Goal: Book appointment/travel/reservation

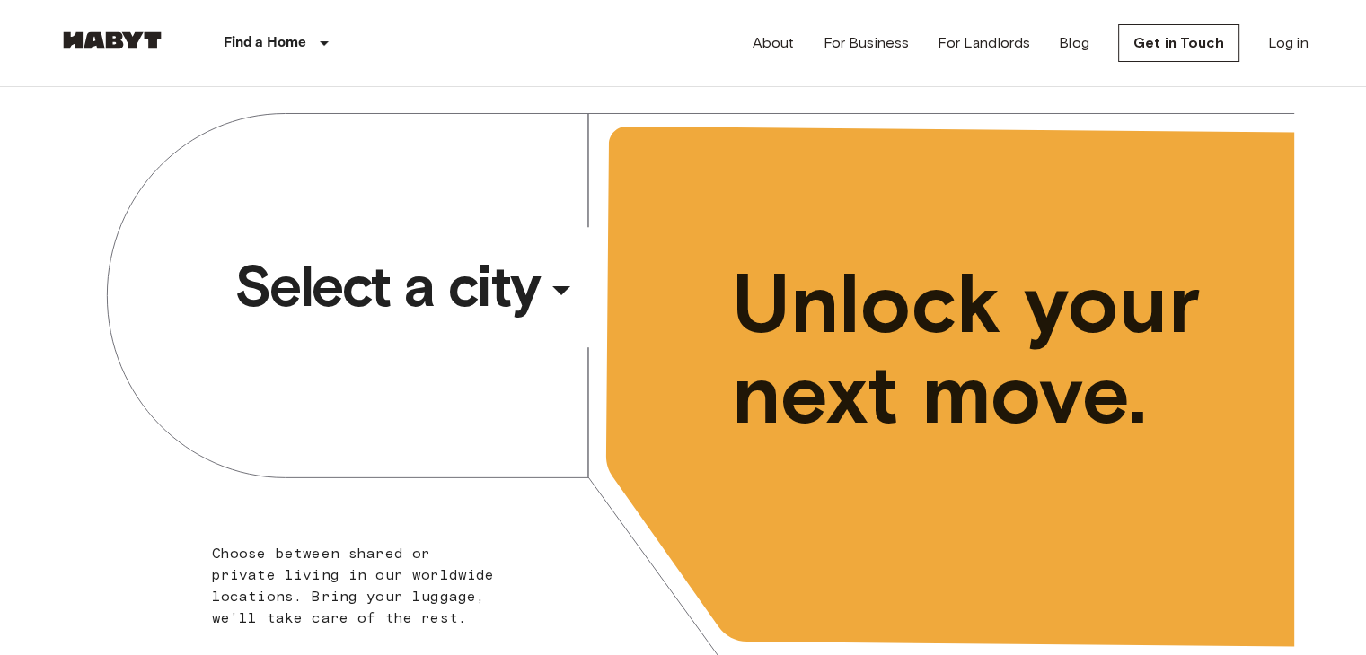
click at [486, 302] on span "Select a city" at bounding box center [386, 286] width 305 height 72
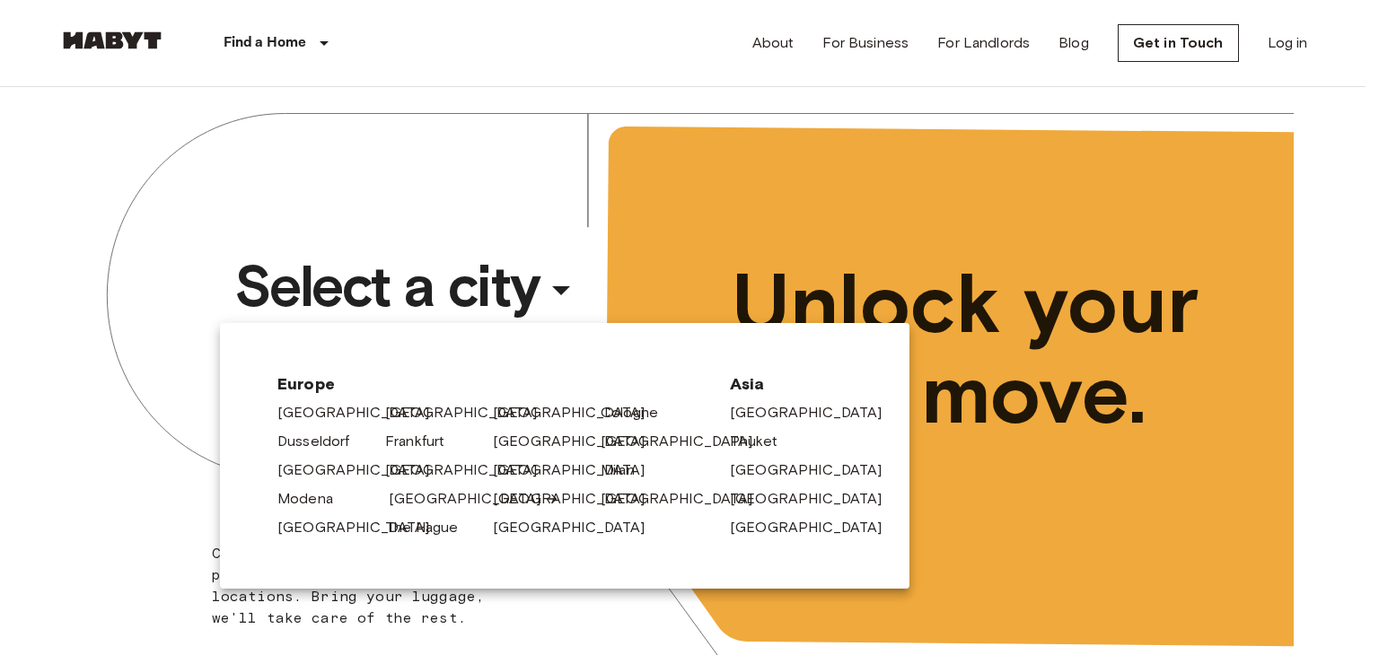
click at [420, 499] on link "[GEOGRAPHIC_DATA]" at bounding box center [474, 499] width 171 height 22
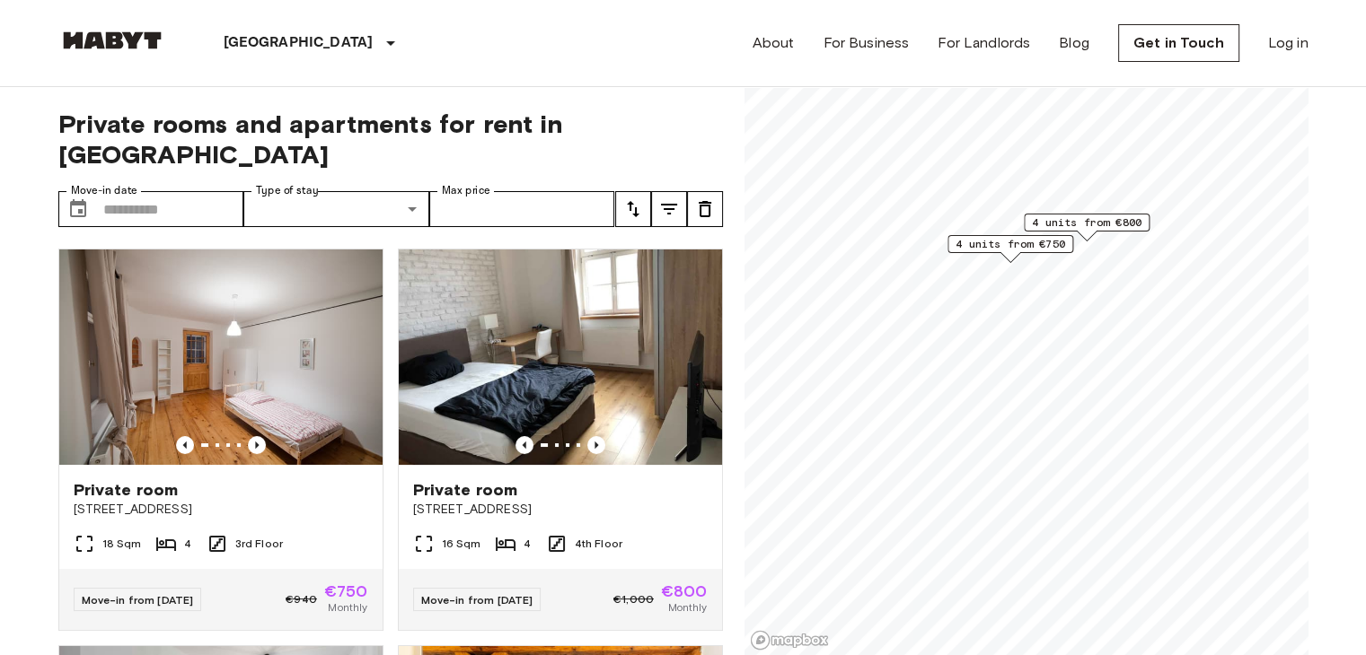
click at [986, 242] on span "4 units from €750" at bounding box center [1010, 244] width 110 height 16
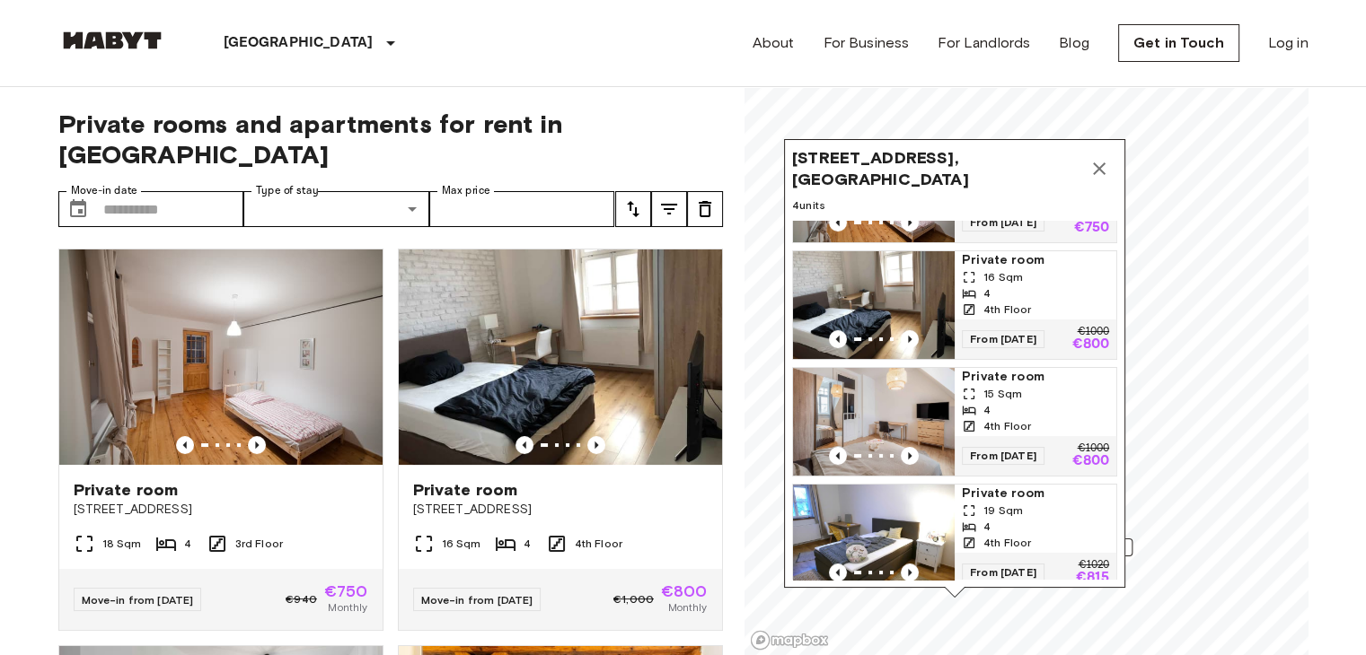
scroll to position [90, 0]
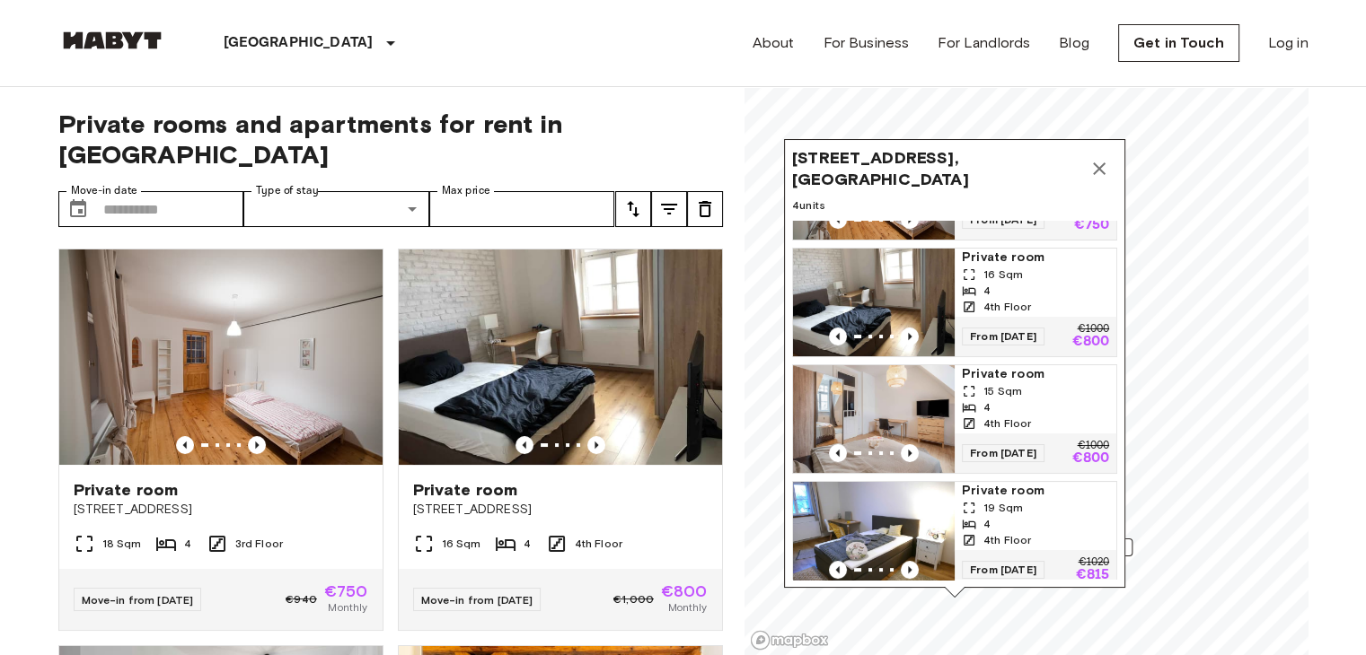
click at [1052, 276] on div "16 Sqm" at bounding box center [1035, 275] width 147 height 16
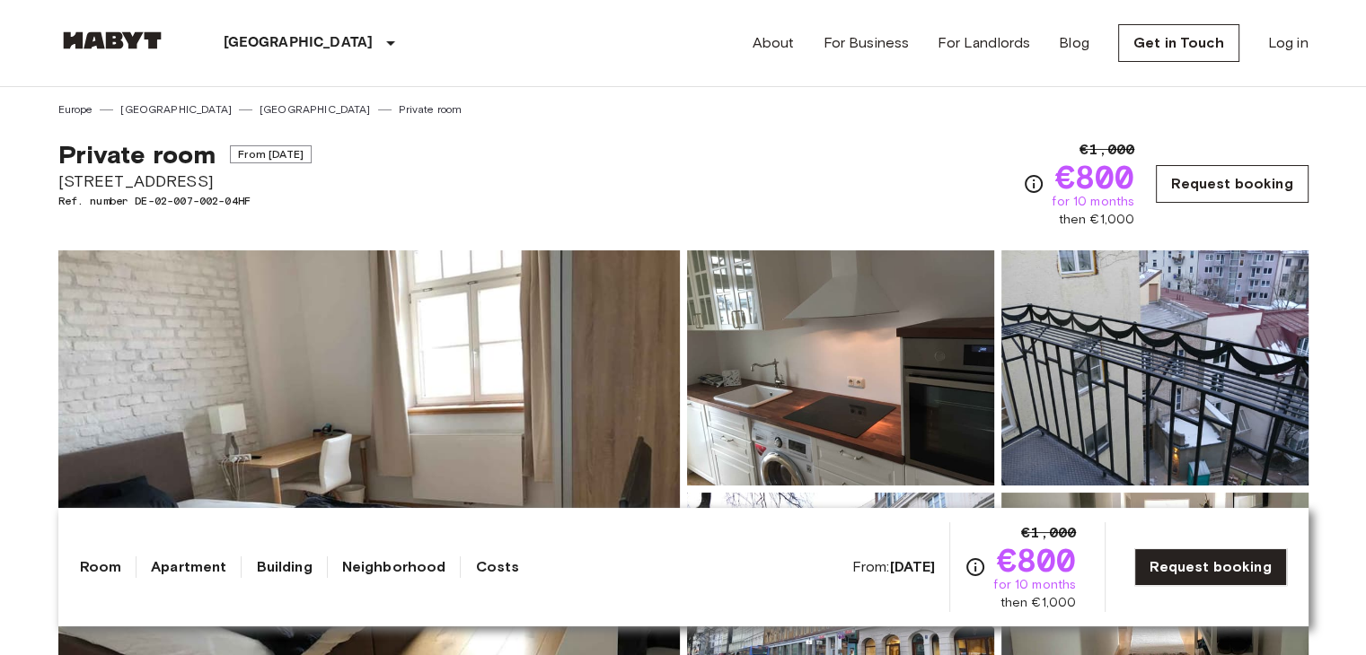
click at [1170, 189] on link "Request booking" at bounding box center [1231, 184] width 152 height 38
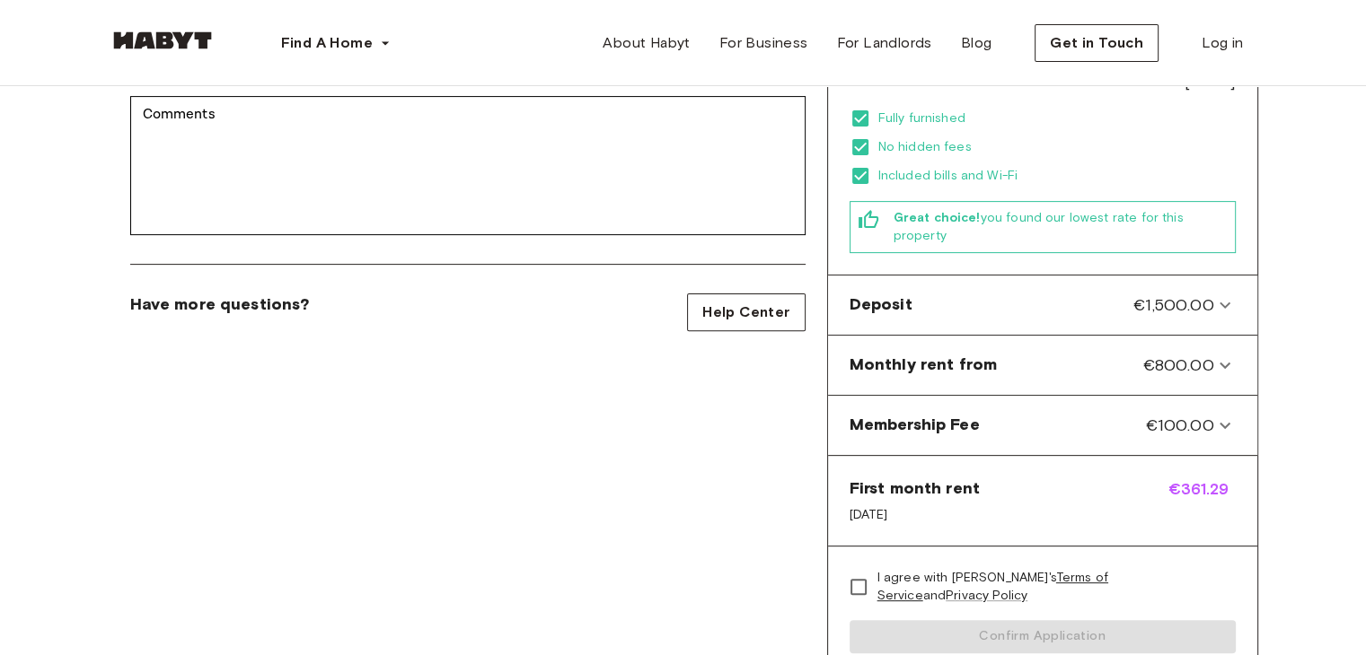
scroll to position [539, 0]
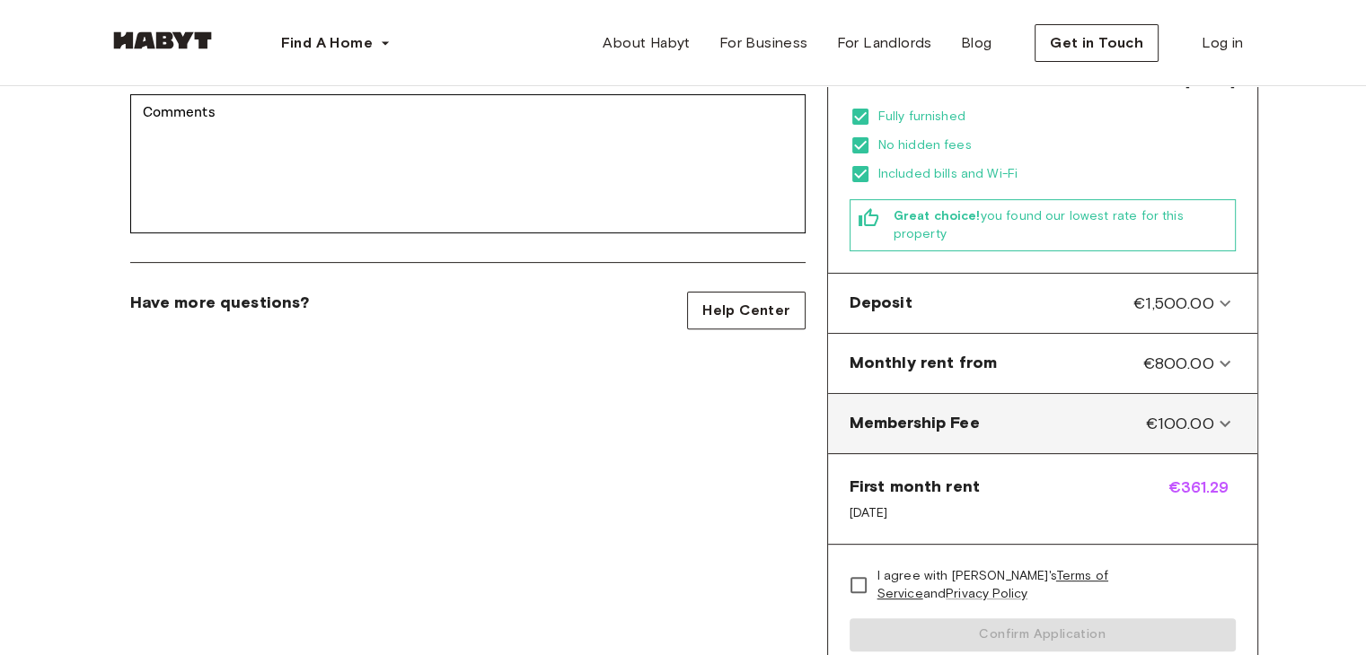
click at [1092, 412] on div "Membership Fee €100.00" at bounding box center [1031, 423] width 365 height 23
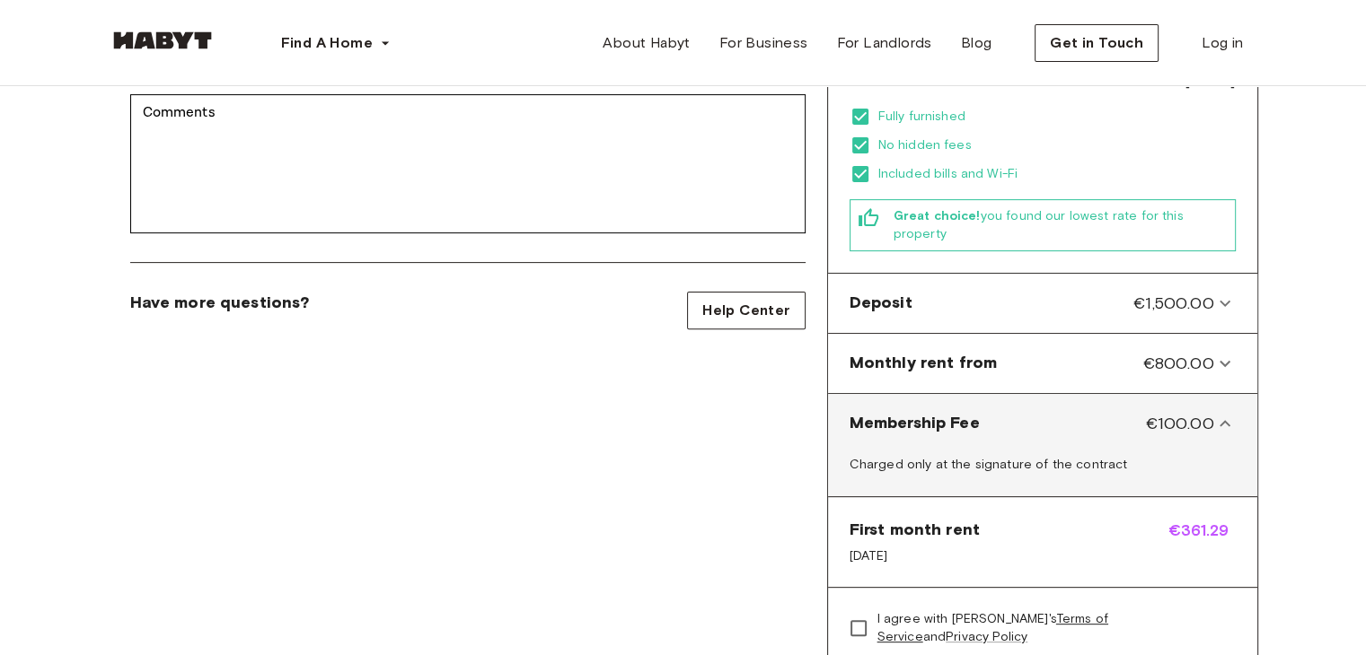
click at [1051, 412] on div "Membership Fee €100.00" at bounding box center [1031, 423] width 365 height 23
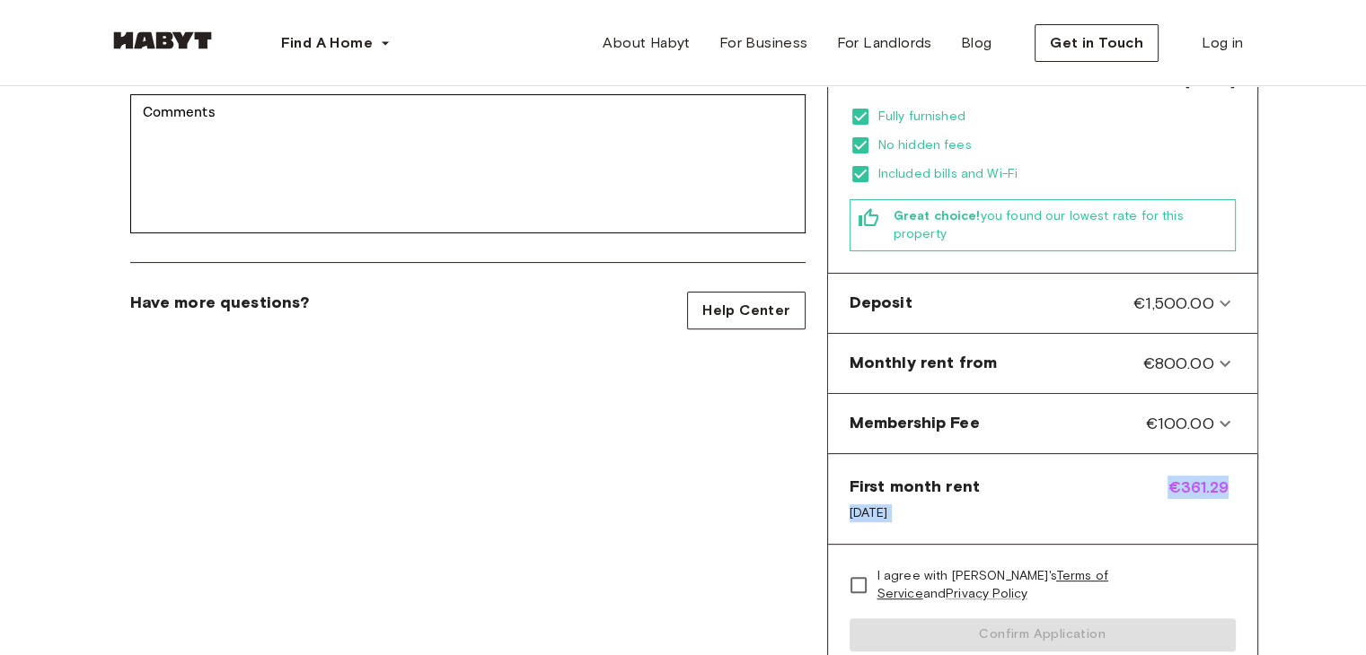
drag, startPoint x: 1050, startPoint y: 448, endPoint x: 1240, endPoint y: 457, distance: 190.5
click at [1238, 457] on div "First month rent [DATE] €361.29" at bounding box center [1042, 499] width 429 height 90
click at [1288, 360] on div "Back to room details Private Room in [GEOGRAPHIC_DATA], Innenstadt Account deta…" at bounding box center [683, 165] width 1293 height 1235
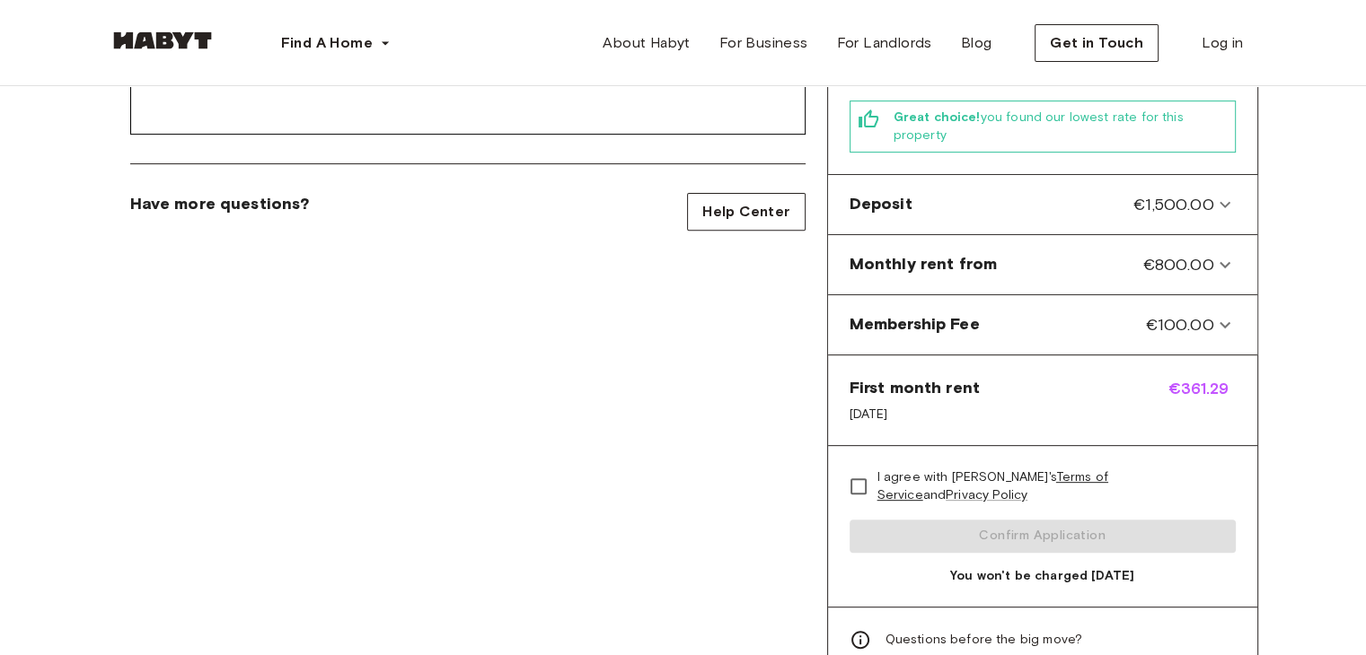
scroll to position [628, 0]
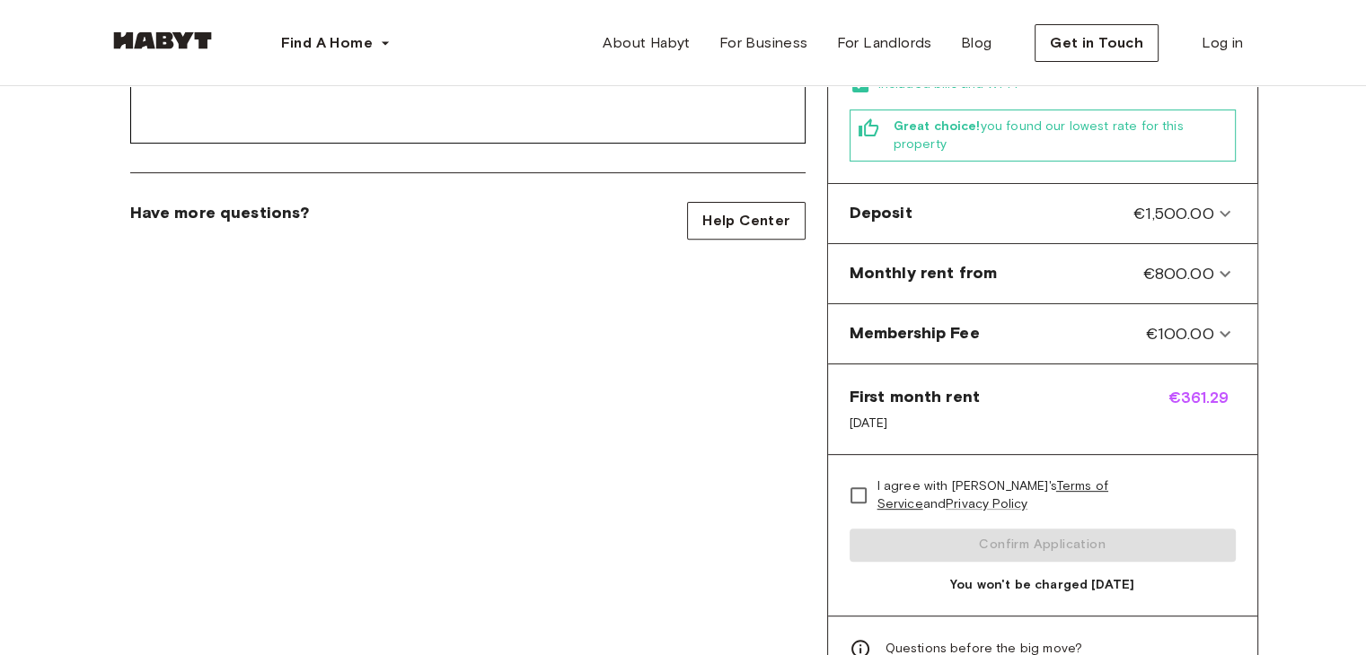
drag, startPoint x: 844, startPoint y: 384, endPoint x: 955, endPoint y: 390, distance: 111.5
click at [955, 390] on div "First month rent [DATE] €361.29" at bounding box center [1042, 410] width 429 height 90
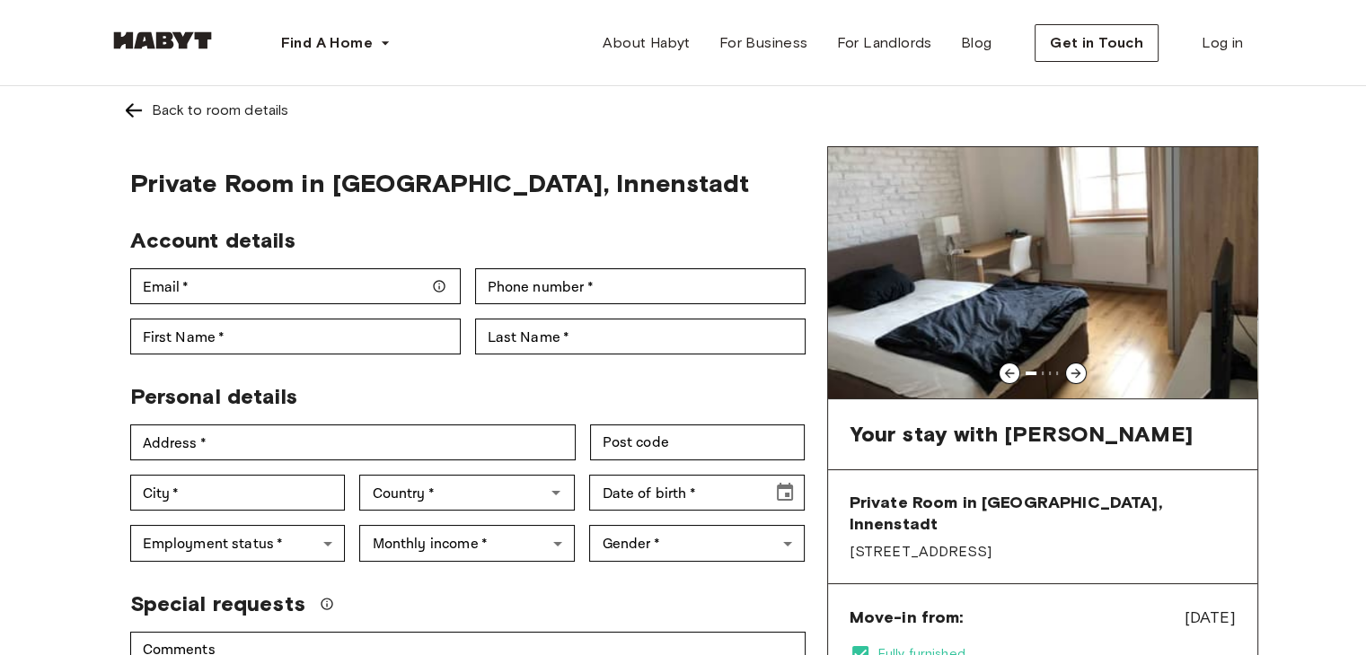
scroll to position [0, 0]
click at [1070, 374] on icon at bounding box center [1075, 375] width 10 height 10
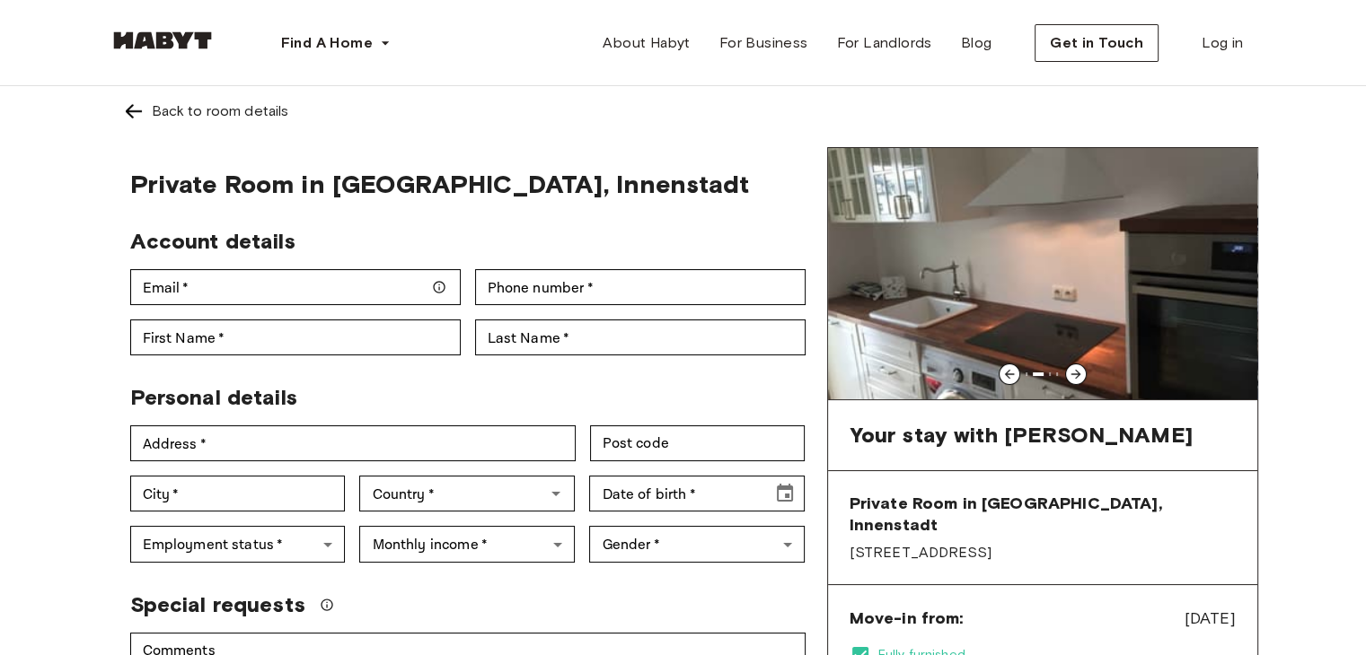
click at [1023, 327] on img at bounding box center [1042, 273] width 429 height 251
click at [1076, 373] on icon at bounding box center [1075, 375] width 10 height 10
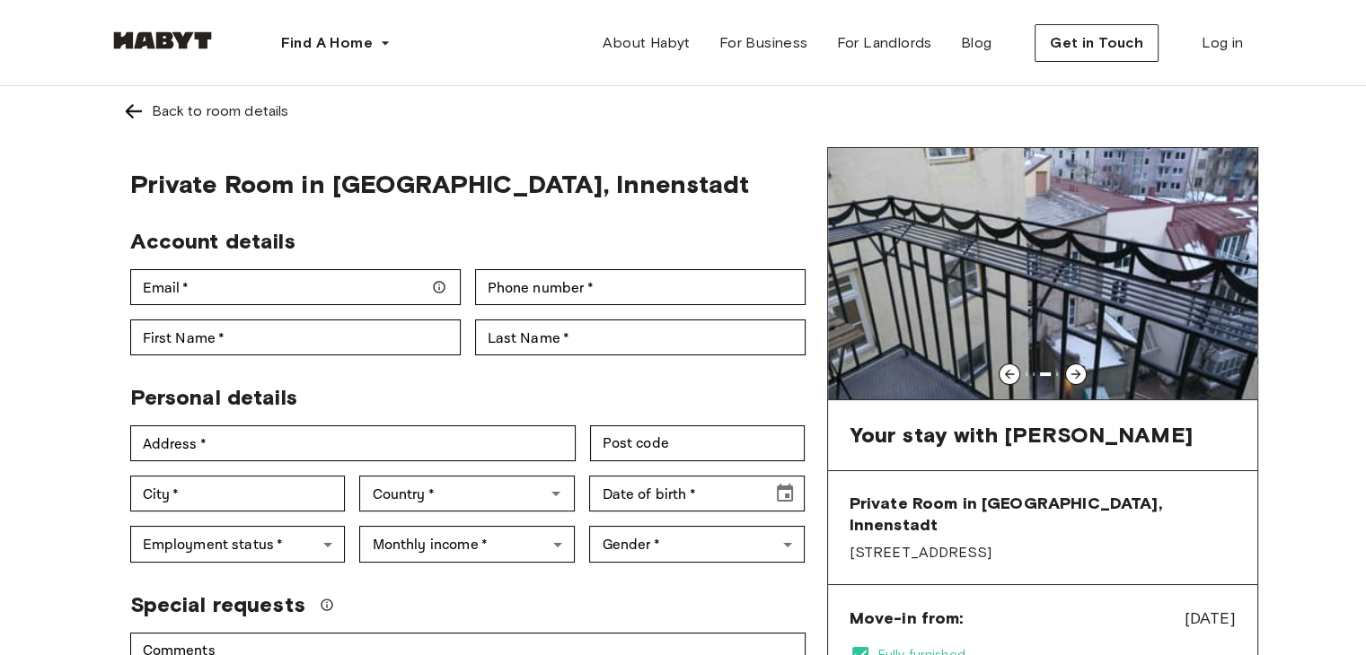
click at [1076, 373] on icon at bounding box center [1075, 375] width 10 height 10
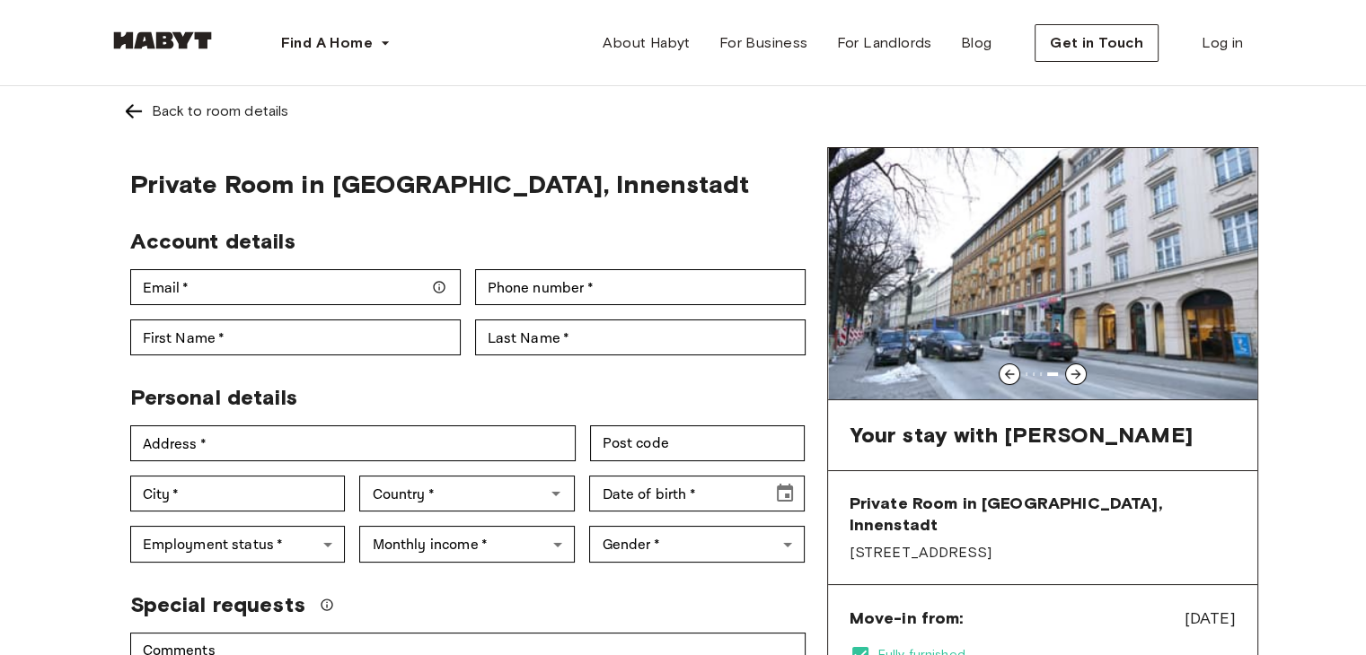
click at [1076, 373] on icon at bounding box center [1075, 375] width 10 height 10
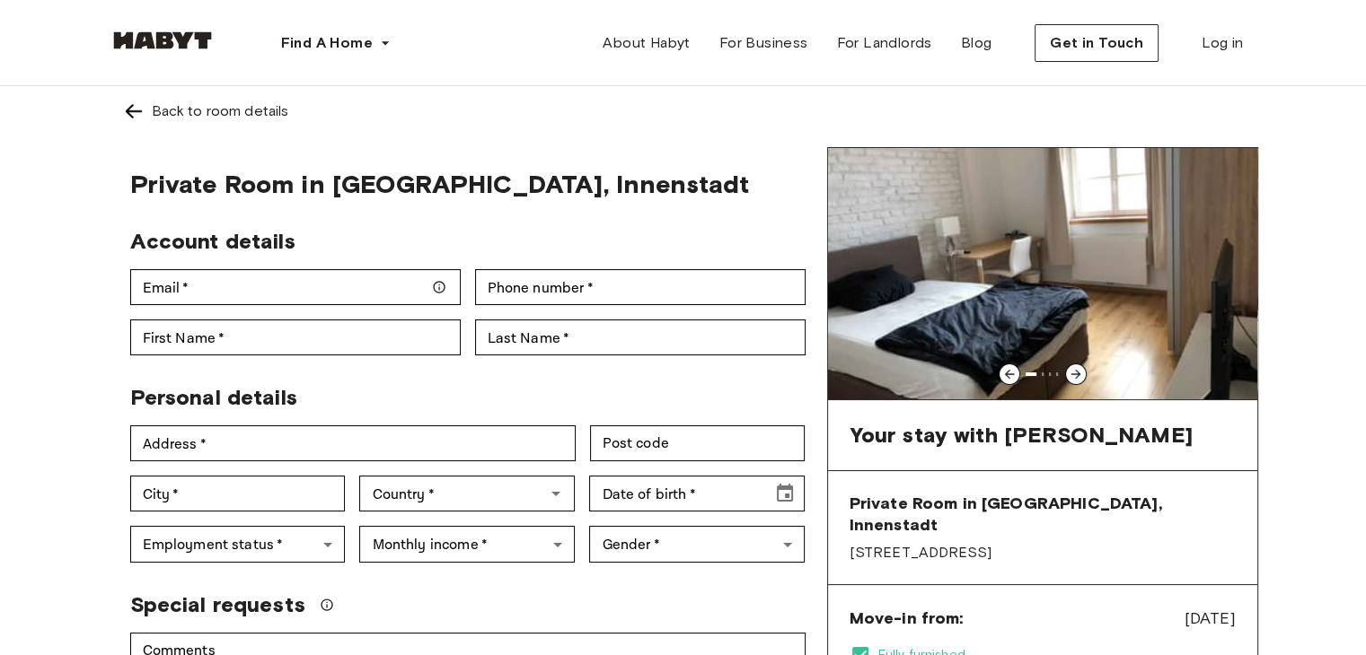
click at [1076, 373] on icon at bounding box center [1075, 375] width 10 height 10
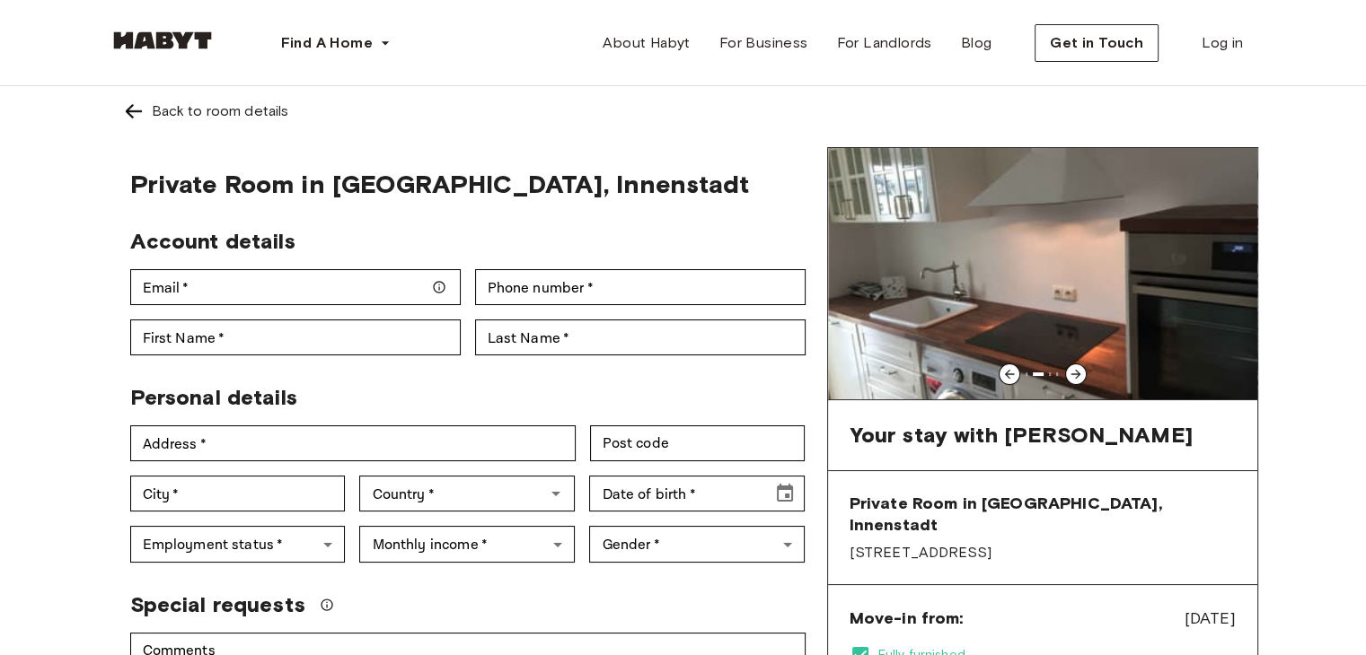
click at [1076, 373] on icon at bounding box center [1075, 375] width 10 height 10
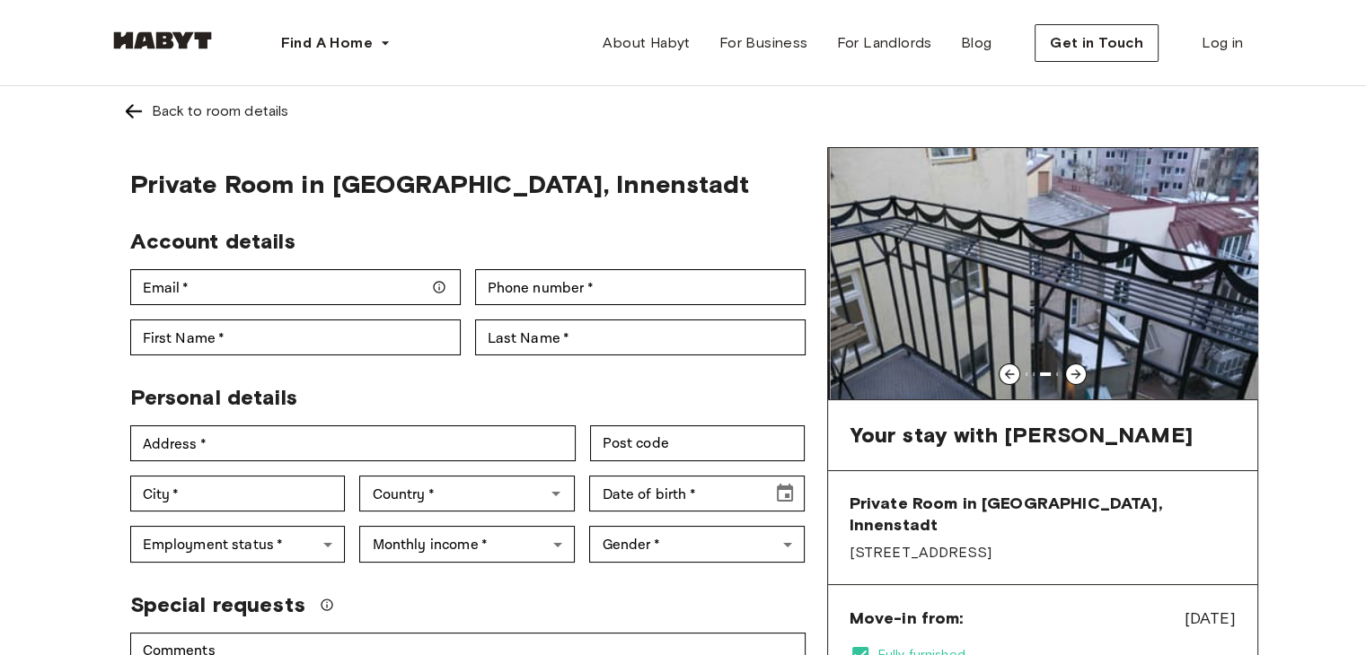
click at [1076, 373] on icon at bounding box center [1075, 374] width 14 height 14
